Goal: Register for event/course

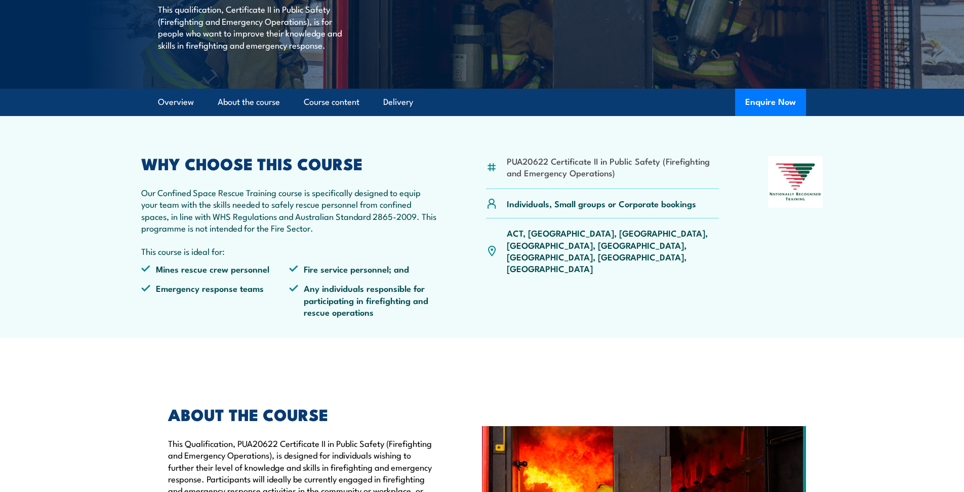
scroll to position [270, 0]
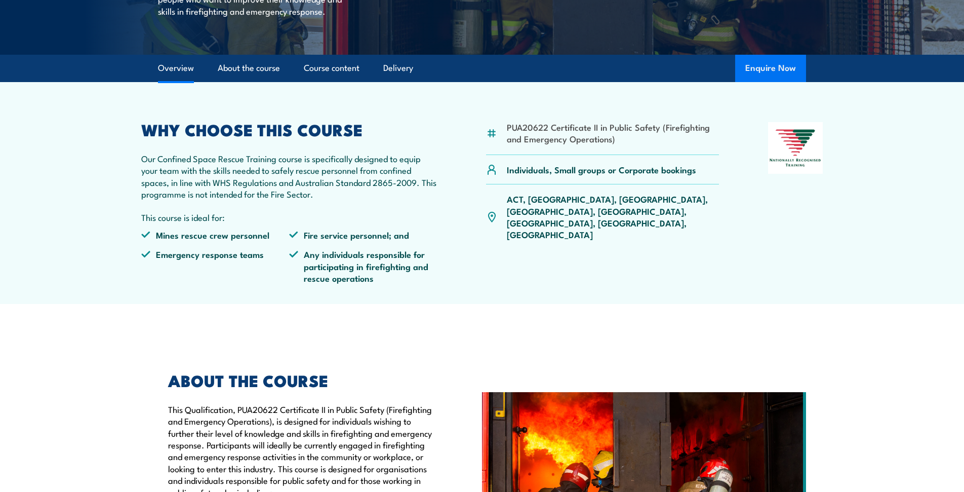
click at [766, 82] on button "Enquire Now" at bounding box center [770, 68] width 71 height 27
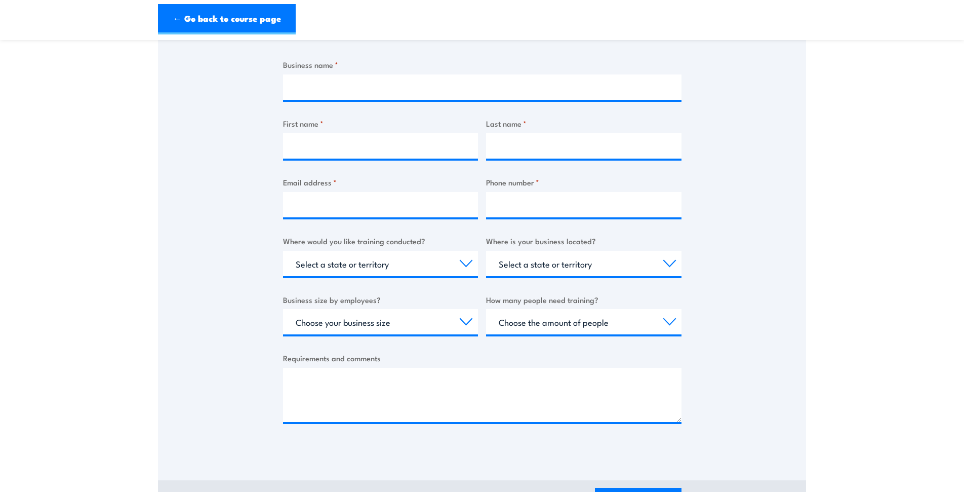
scroll to position [203, 0]
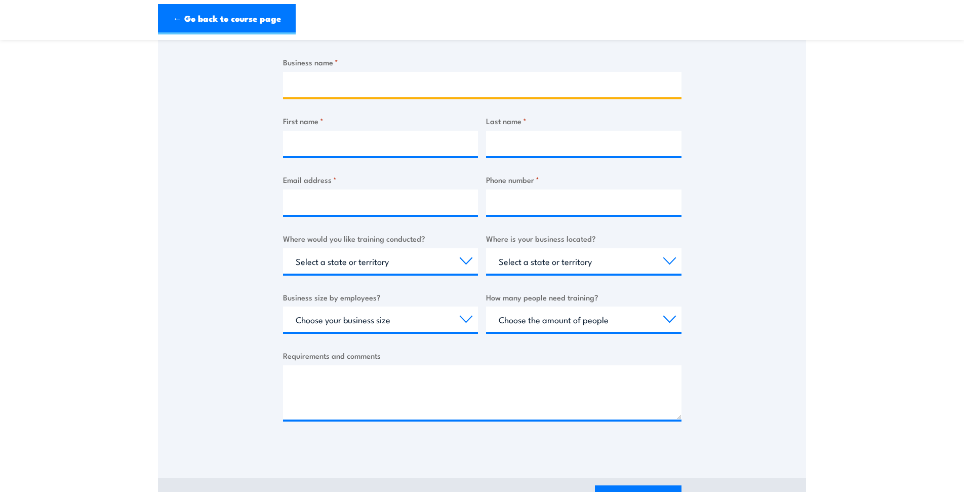
click at [345, 86] on input "Business name *" at bounding box center [482, 84] width 399 height 25
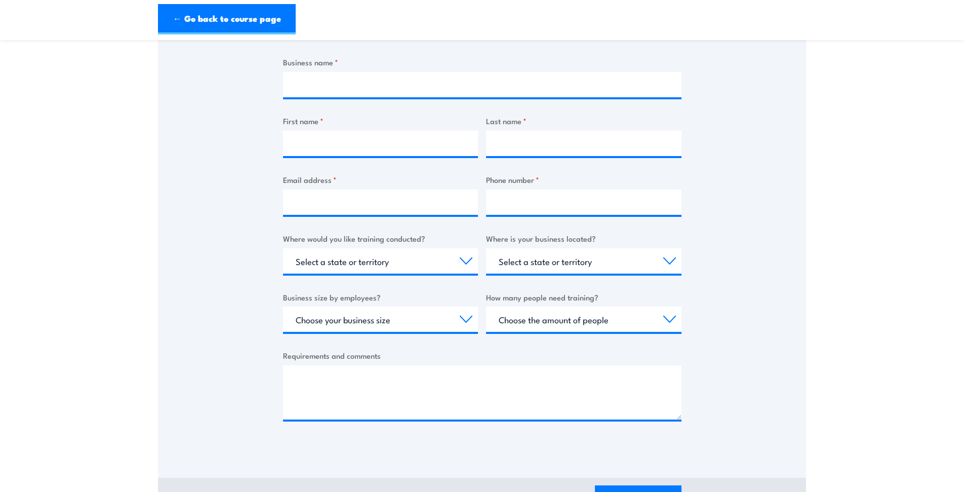
click at [332, 60] on label "Business name *" at bounding box center [482, 62] width 399 height 12
click at [332, 72] on input "Business name *" at bounding box center [482, 84] width 399 height 25
click at [335, 59] on span "*" at bounding box center [337, 61] width 4 height 11
click at [334, 72] on input "Business name *" at bounding box center [482, 84] width 399 height 25
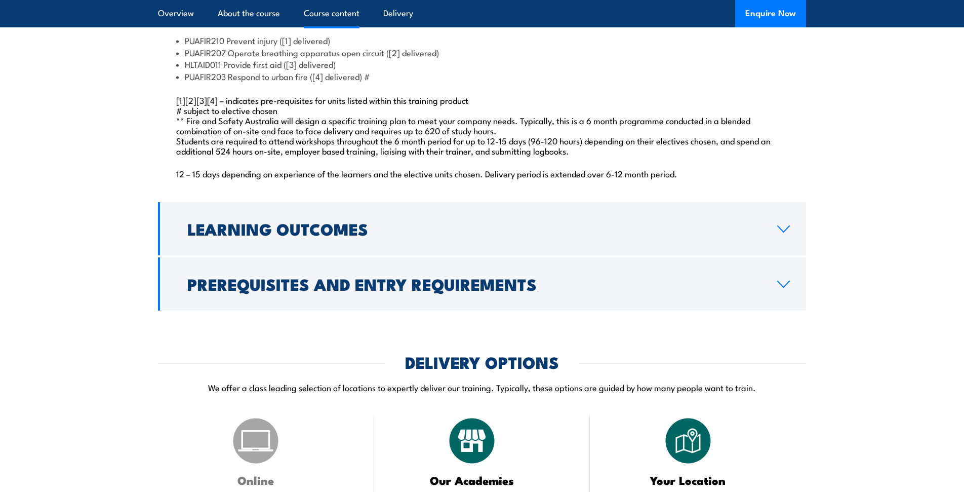
scroll to position [1013, 0]
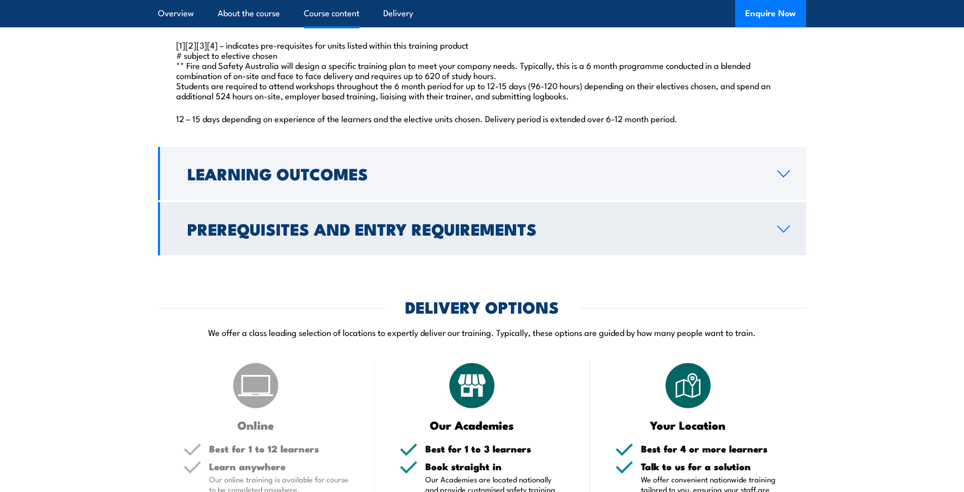
click at [486, 255] on link "Prerequisites and Entry Requirements" at bounding box center [482, 228] width 648 height 53
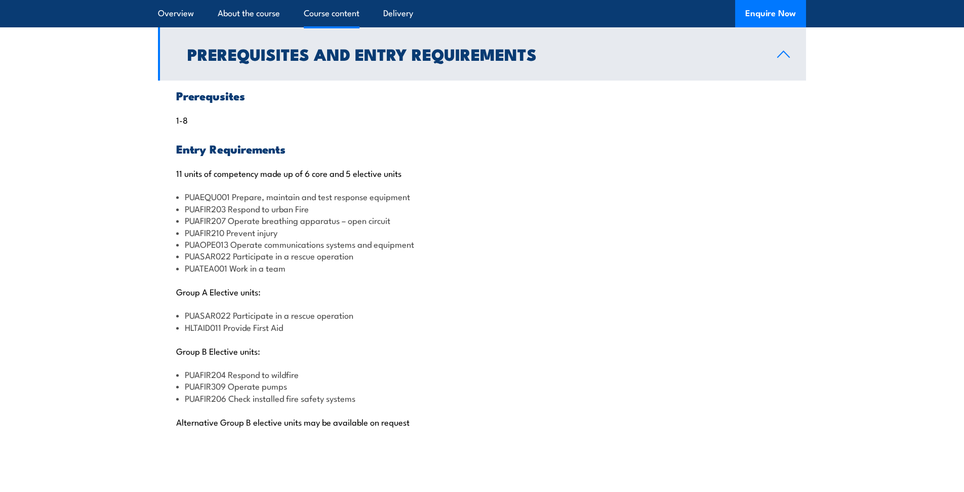
click at [491, 125] on p "1-8" at bounding box center [482, 119] width 612 height 10
click at [501, 109] on div "Prerequsites 1-8 Entry Requirements 11 units of competency made up of 6 core an…" at bounding box center [482, 265] width 648 height 368
click at [504, 81] on link "Prerequisites and Entry Requirements" at bounding box center [482, 53] width 648 height 53
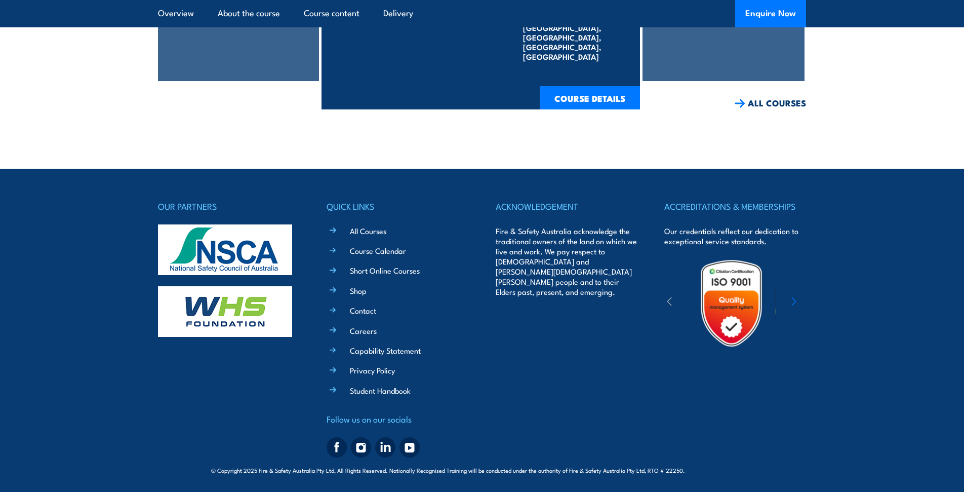
scroll to position [2098, 0]
click at [431, 185] on div "OUR PARTNERS QUICK LINKS All Courses Course Calendar Short Online Courses Shop …" at bounding box center [482, 323] width 648 height 308
